Goal: Transaction & Acquisition: Purchase product/service

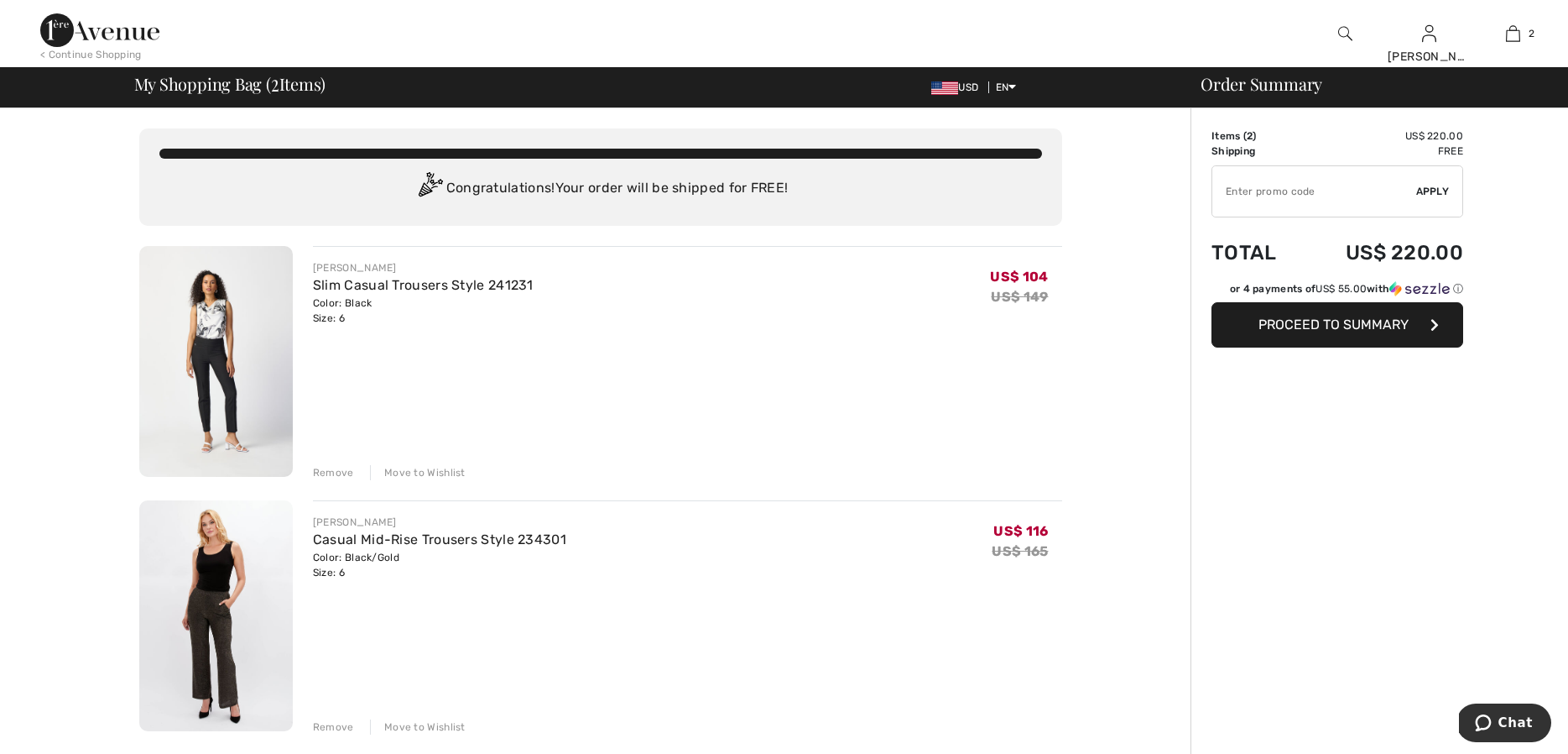
scroll to position [1, 0]
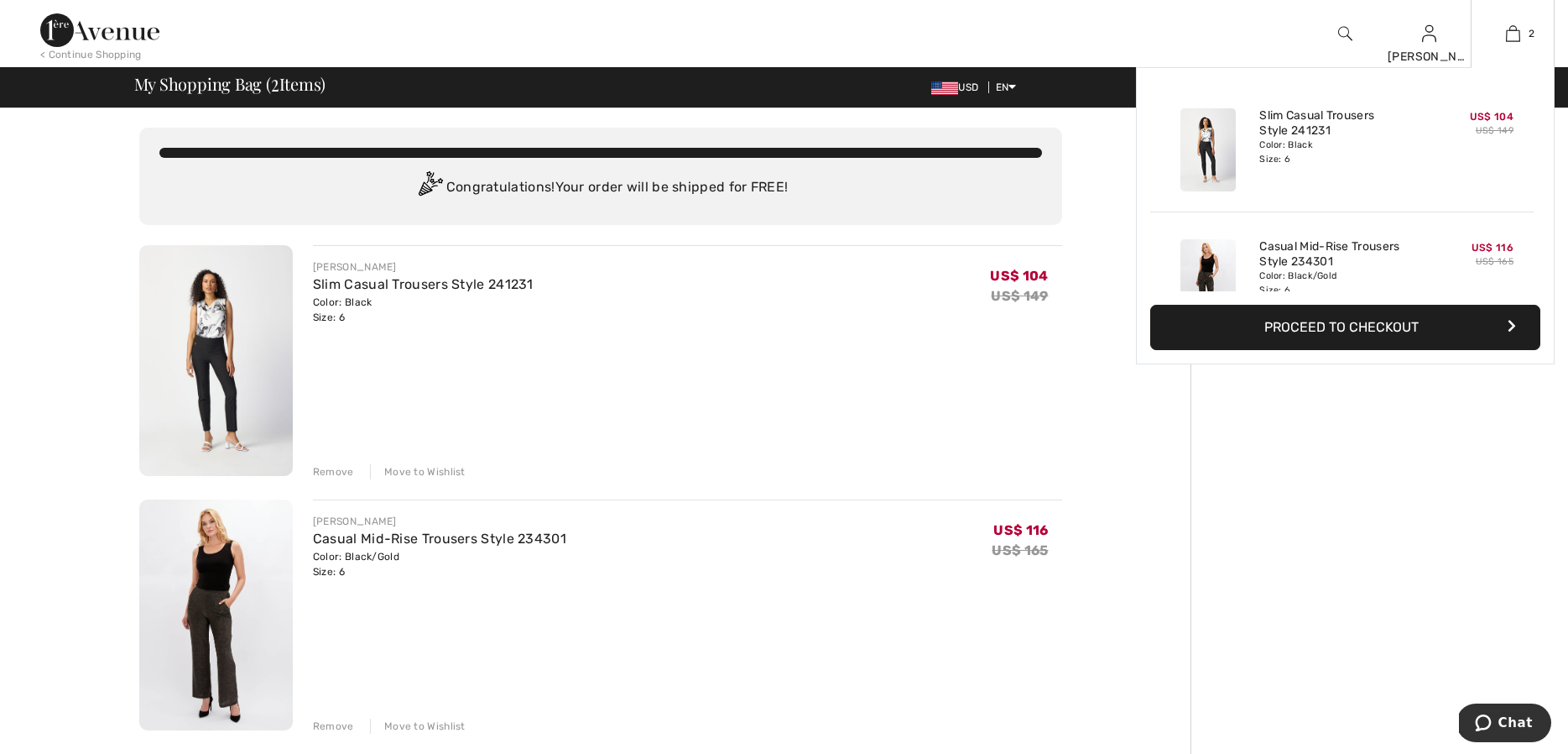
click at [1318, 320] on button "Proceed to Checkout" at bounding box center [1345, 327] width 390 height 45
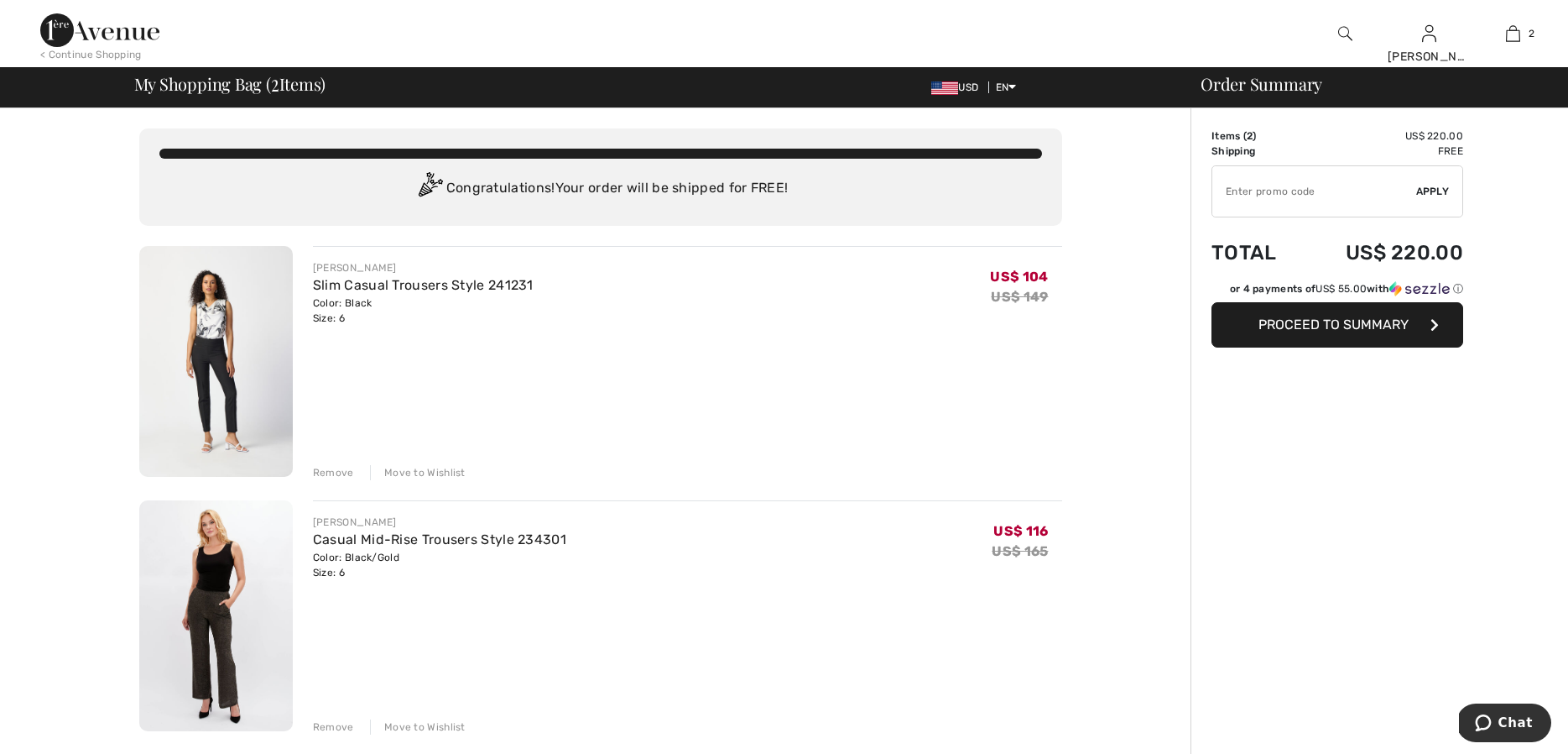
click at [1283, 321] on span "Proceed to Summary" at bounding box center [1333, 324] width 150 height 16
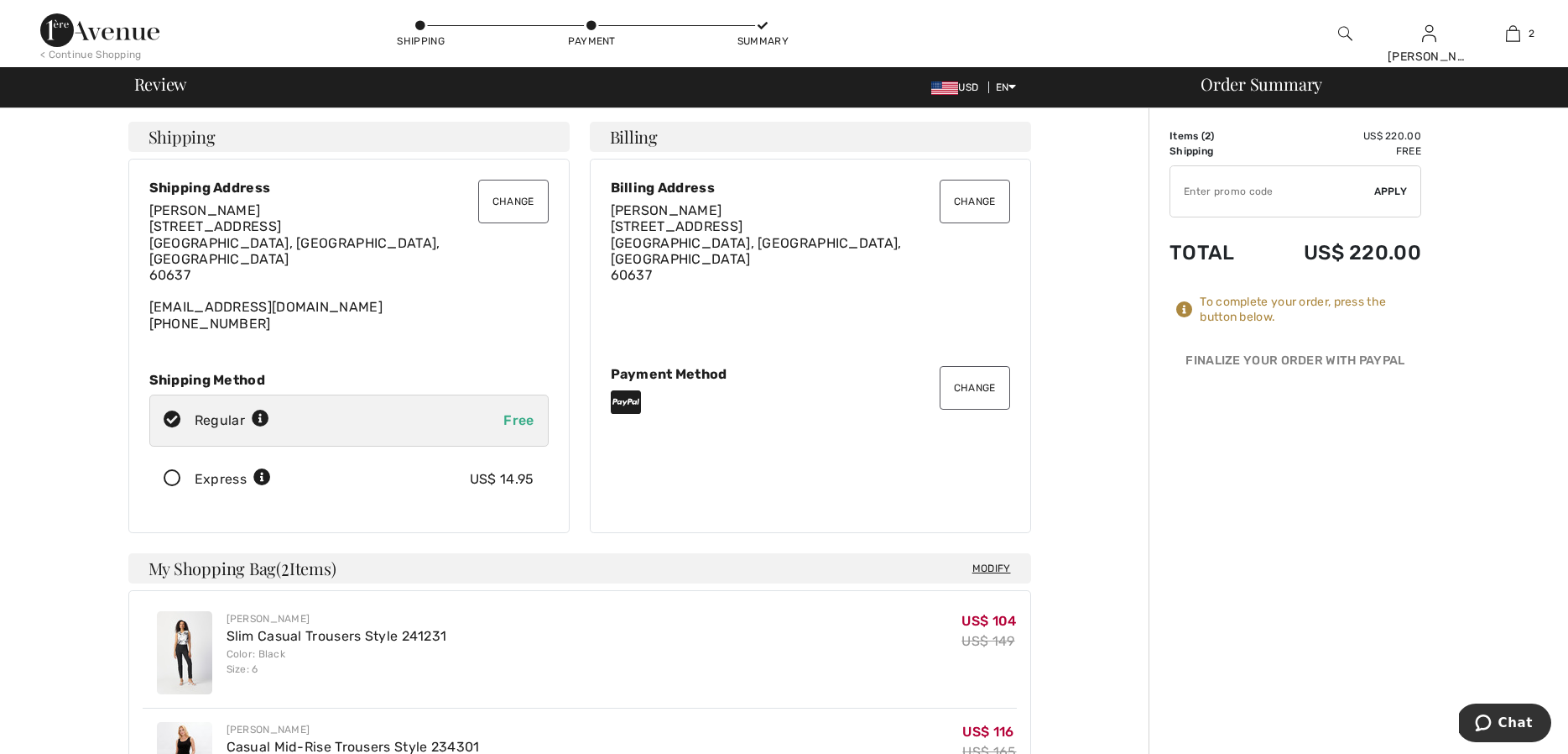
click at [965, 383] on button "Change" at bounding box center [974, 387] width 70 height 43
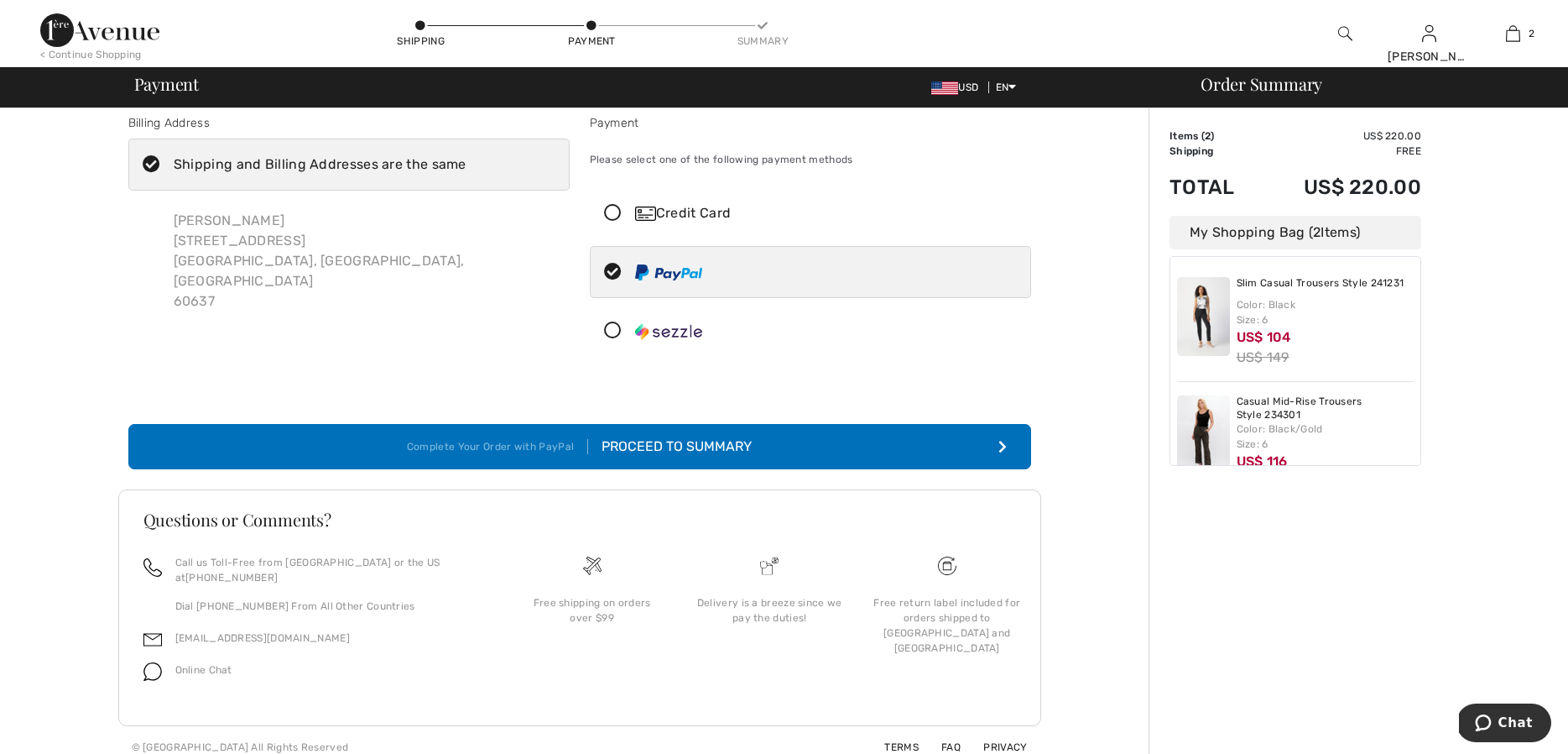
scroll to position [13, 0]
click at [611, 213] on icon at bounding box center [612, 214] width 44 height 17
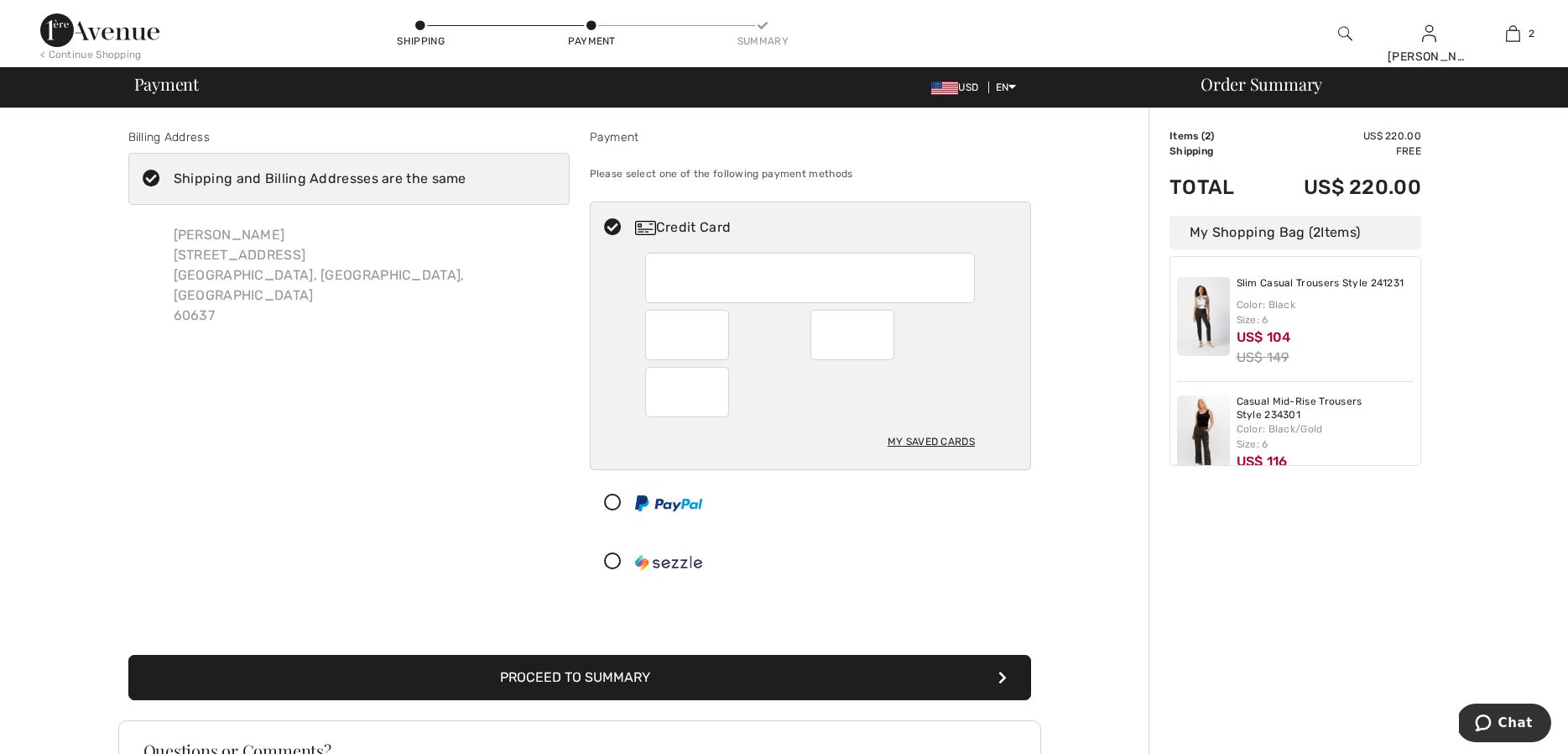
scroll to position [1, 0]
click at [577, 665] on button "Proceed to Summary" at bounding box center [580, 676] width 903 height 45
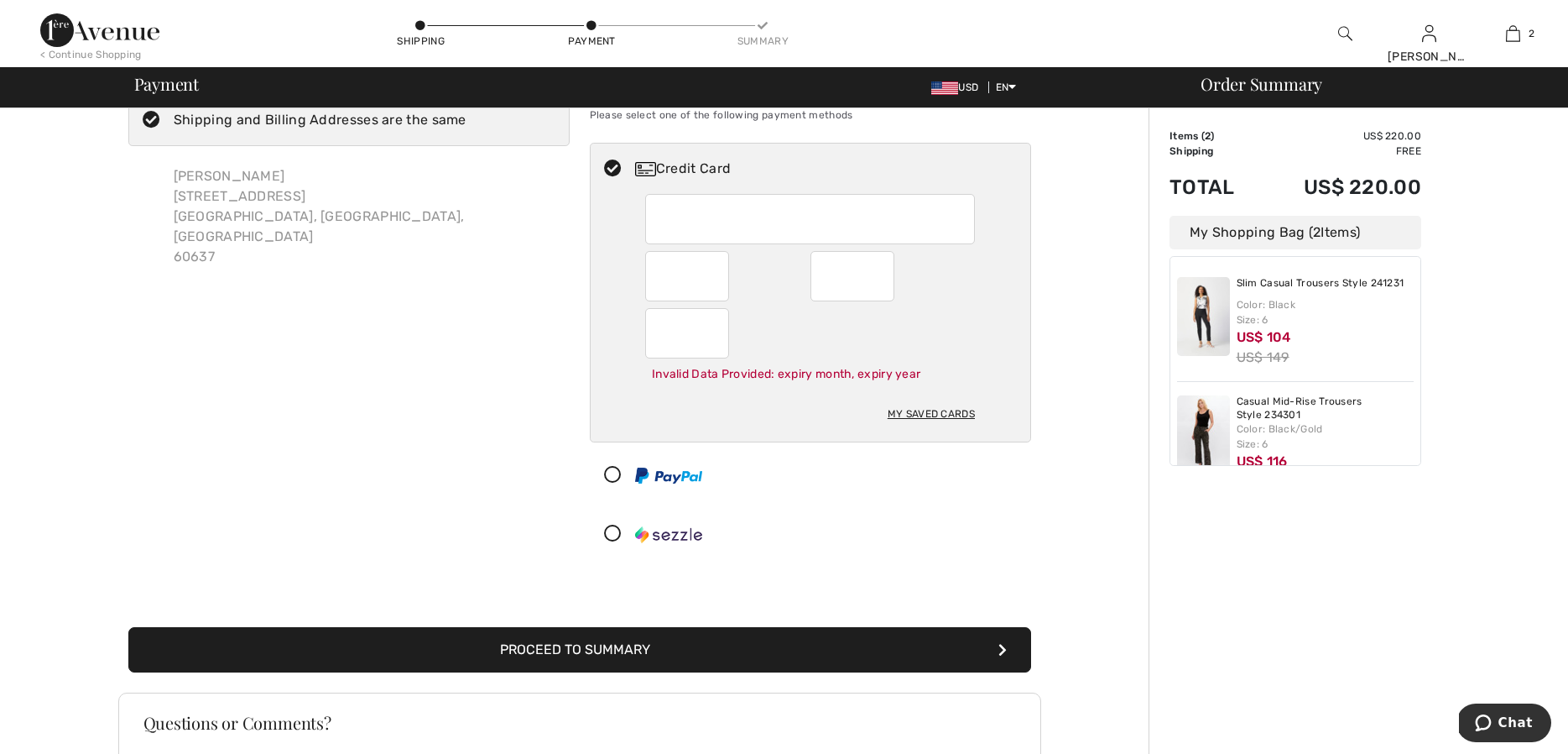
scroll to position [60, 0]
drag, startPoint x: 884, startPoint y: 282, endPoint x: 647, endPoint y: 641, distance: 430.2
click at [647, 641] on button "Proceed to Summary" at bounding box center [580, 648] width 903 height 45
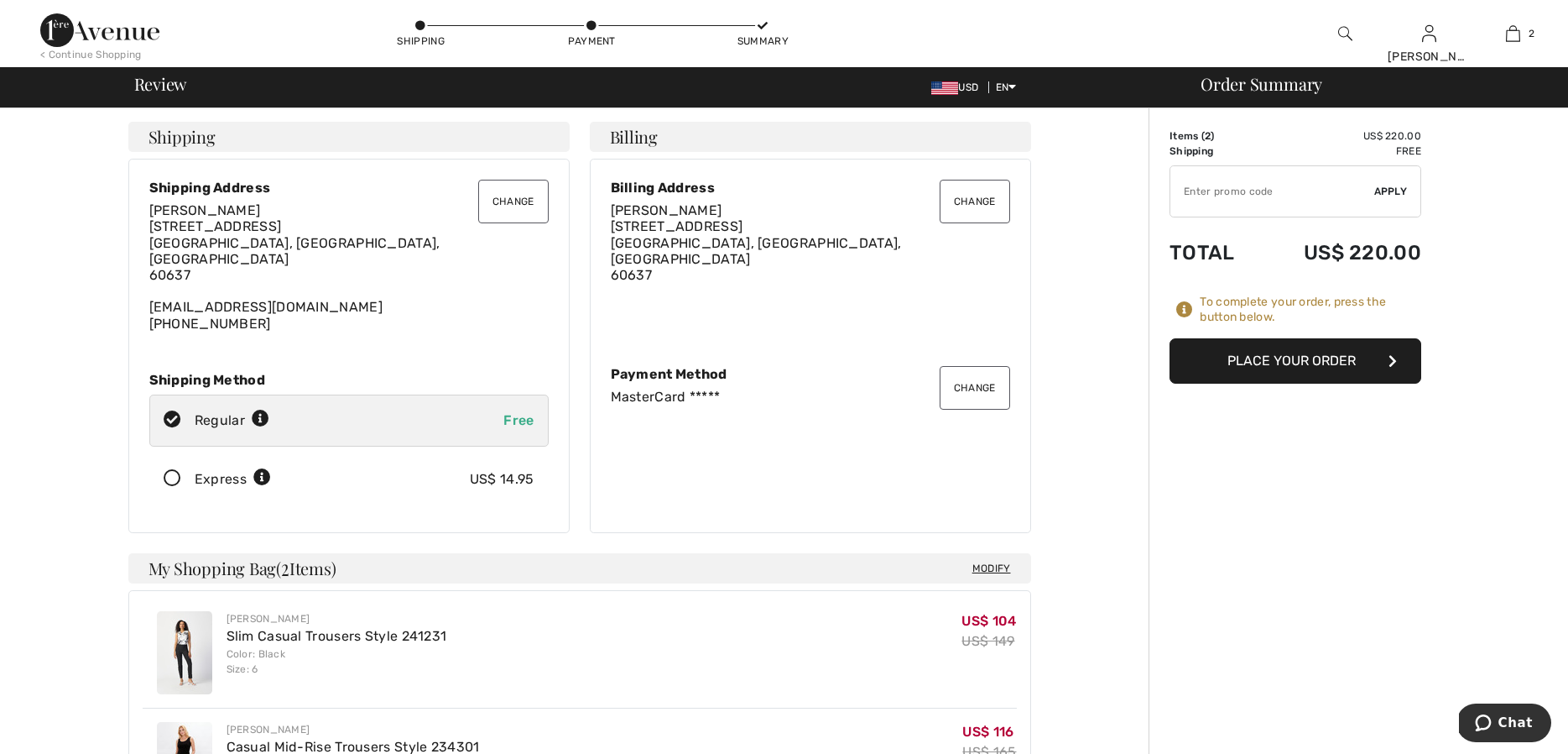
click at [1234, 363] on button "Place Your Order" at bounding box center [1295, 361] width 252 height 45
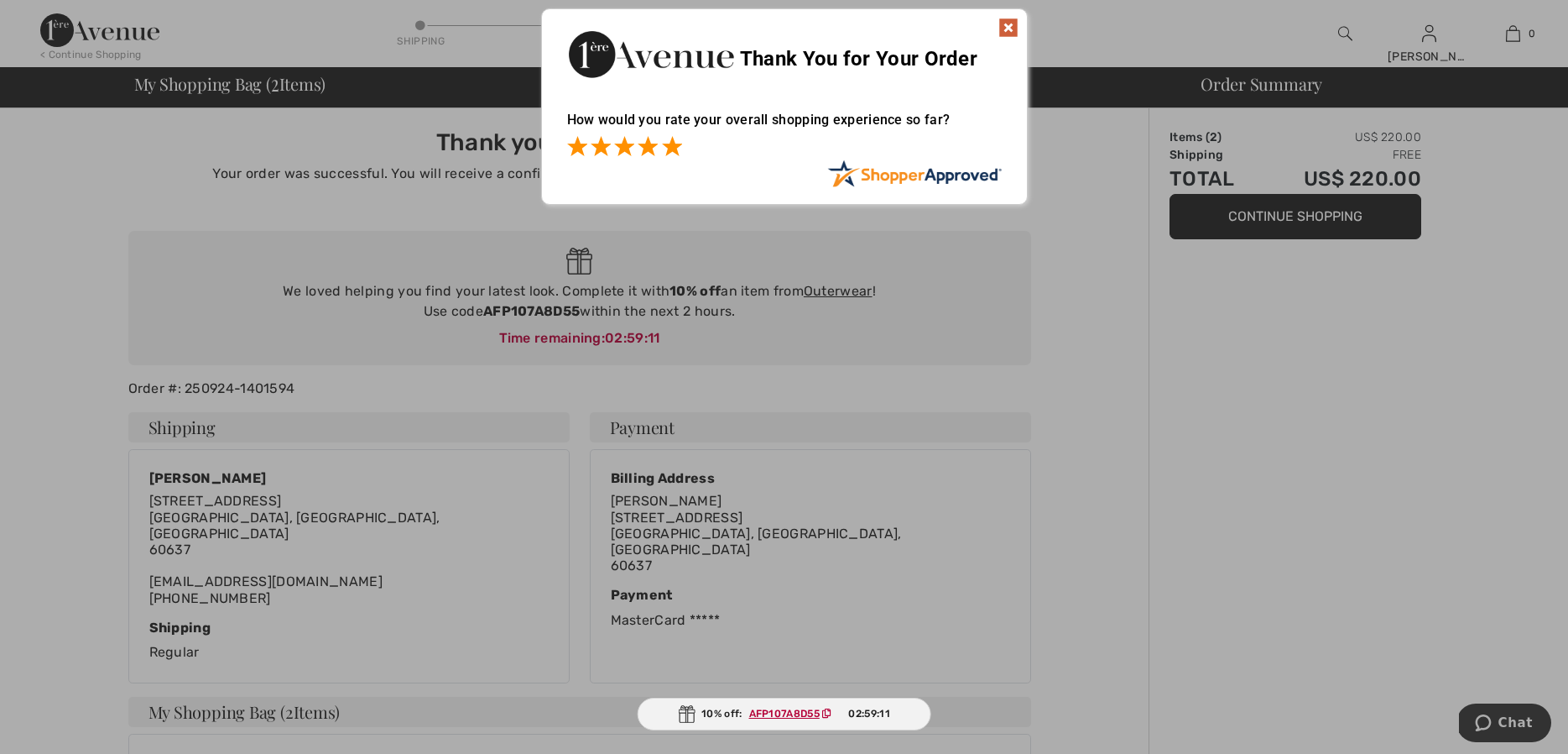
click at [669, 149] on span at bounding box center [672, 145] width 20 height 20
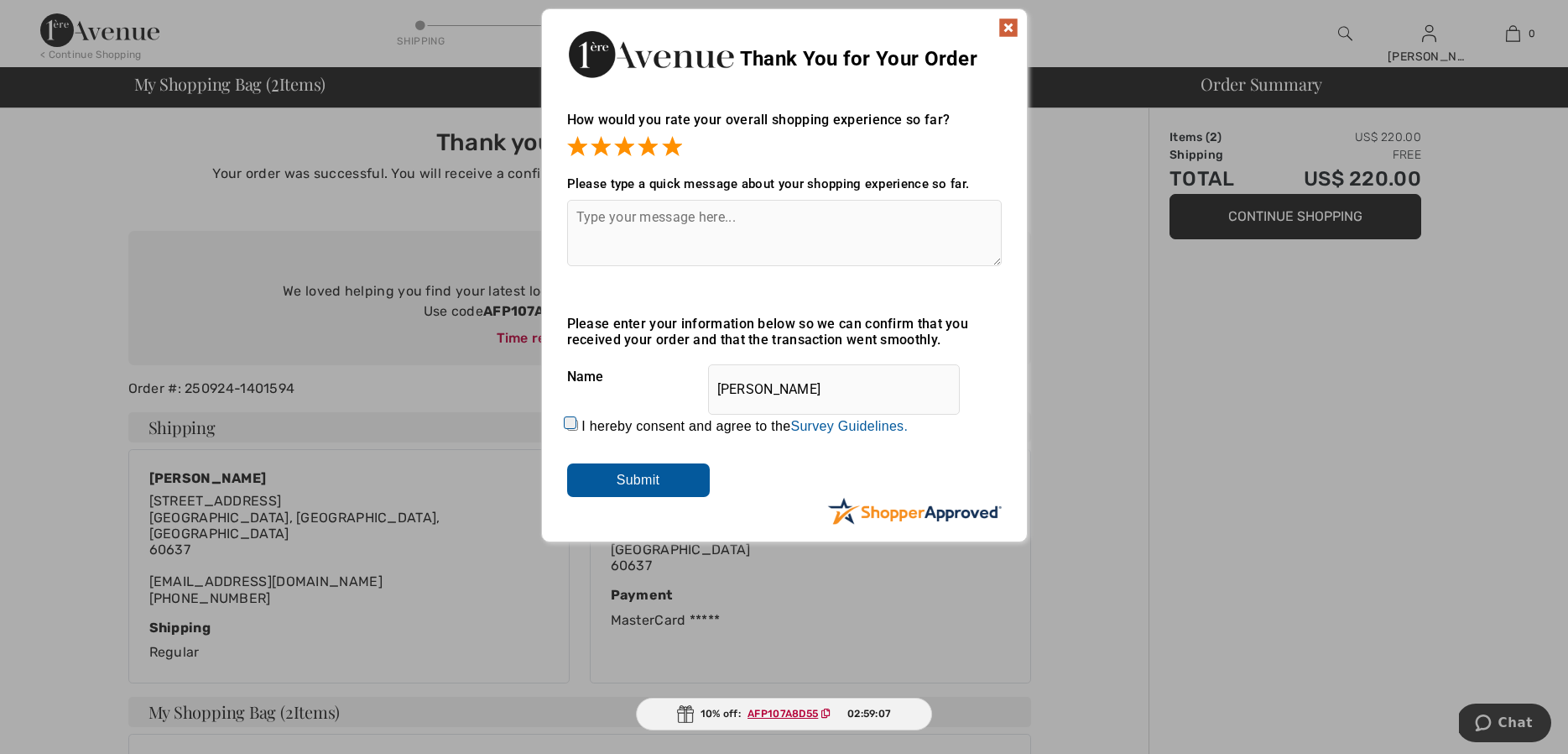
drag, startPoint x: 568, startPoint y: 423, endPoint x: 607, endPoint y: 457, distance: 51.7
click at [569, 425] on input "I hereby consent and agree to the By submitting a review, you grant permission …" at bounding box center [572, 424] width 11 height 11
checkbox input "true"
click at [637, 480] on input "Submit" at bounding box center [638, 480] width 142 height 34
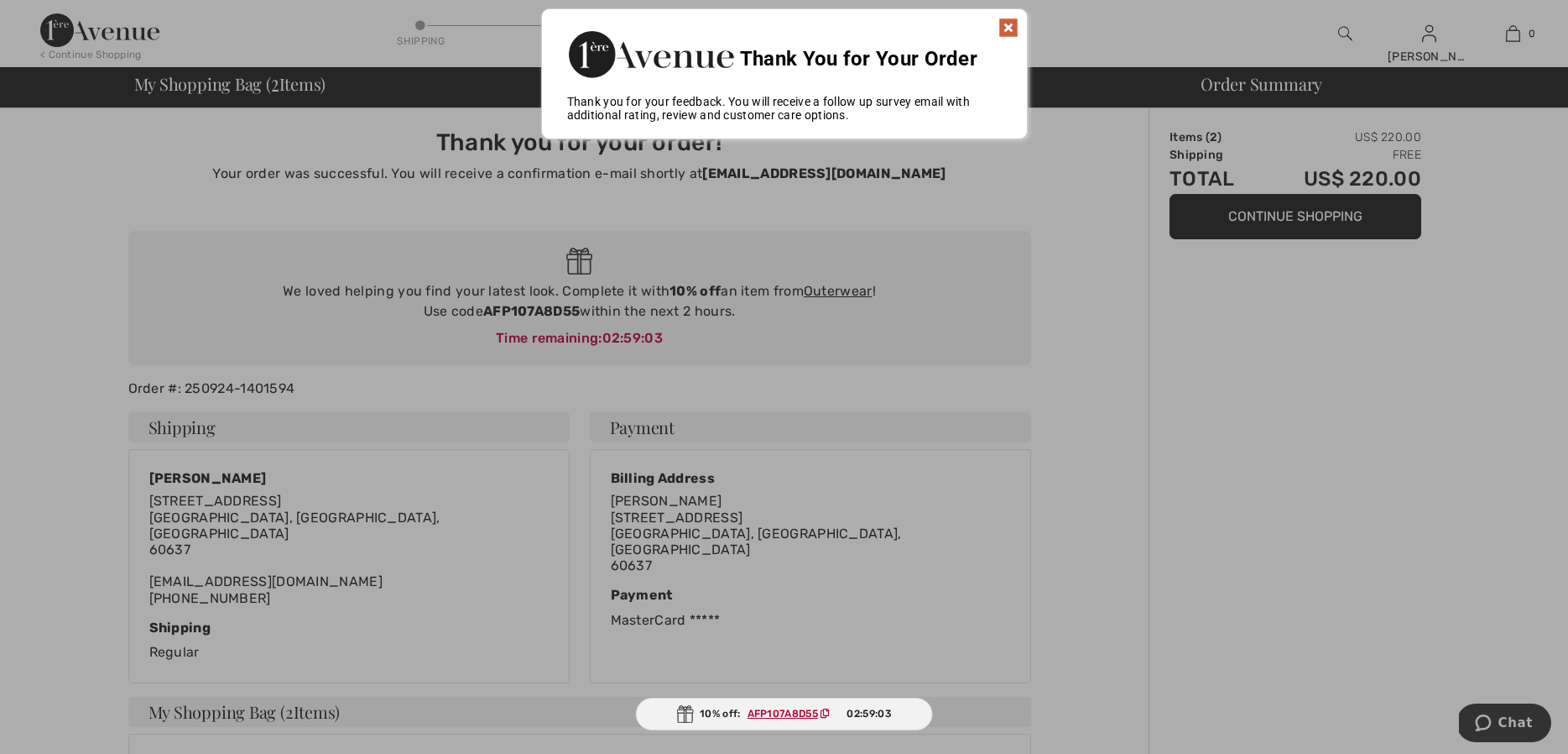
click at [1006, 23] on img at bounding box center [1008, 27] width 20 height 20
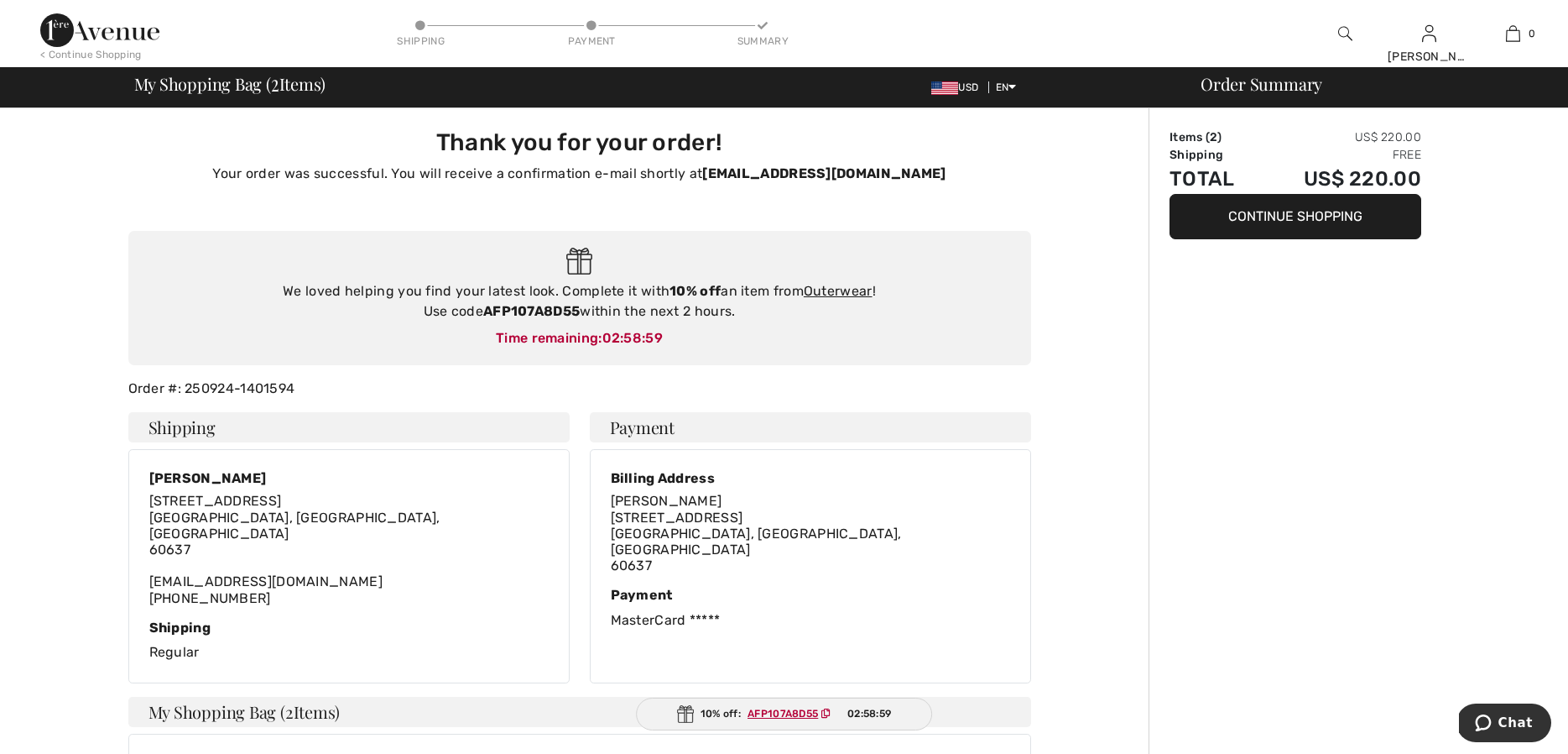
scroll to position [4, 0]
